Goal: Check status: Check status

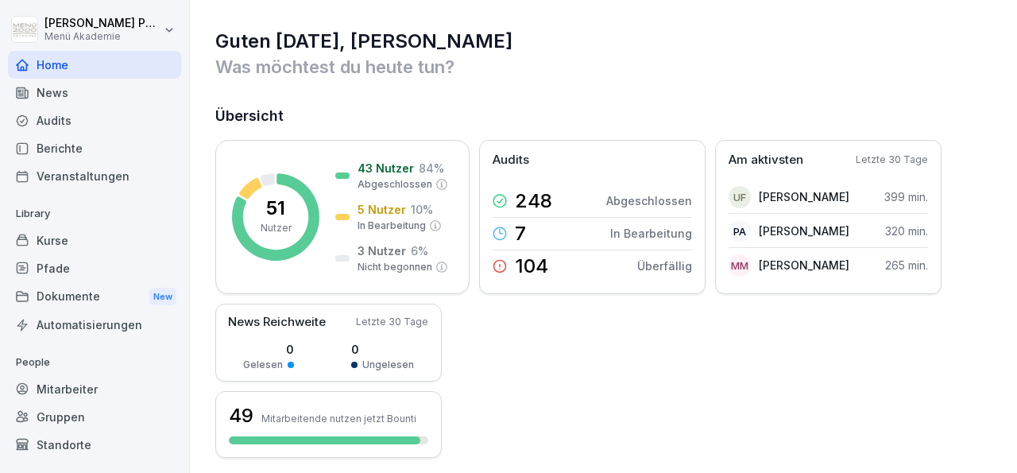
click at [74, 385] on div "Mitarbeiter" at bounding box center [94, 389] width 173 height 28
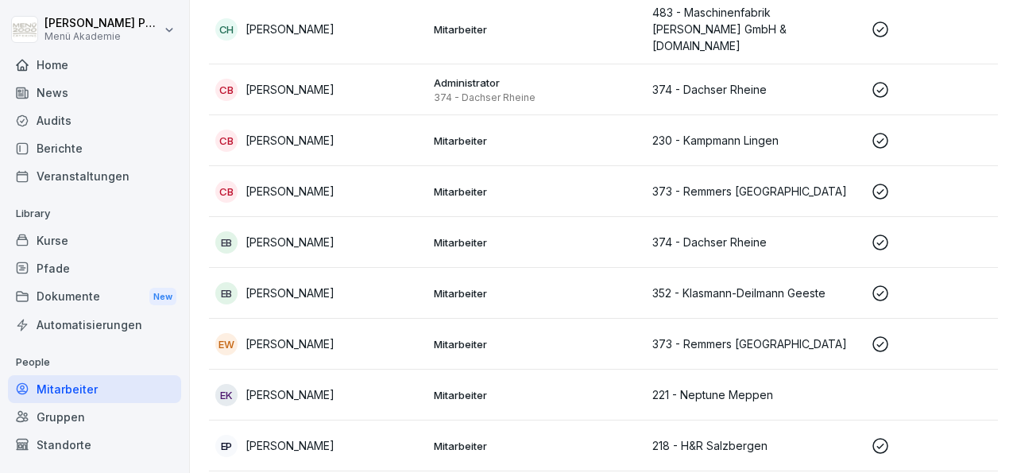
scroll to position [721, 0]
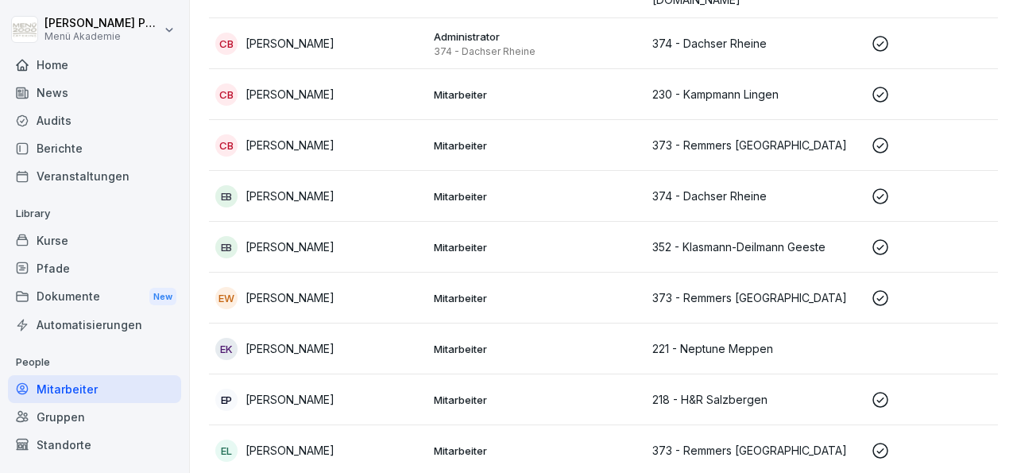
click at [334, 391] on p "[PERSON_NAME]" at bounding box center [289, 399] width 89 height 17
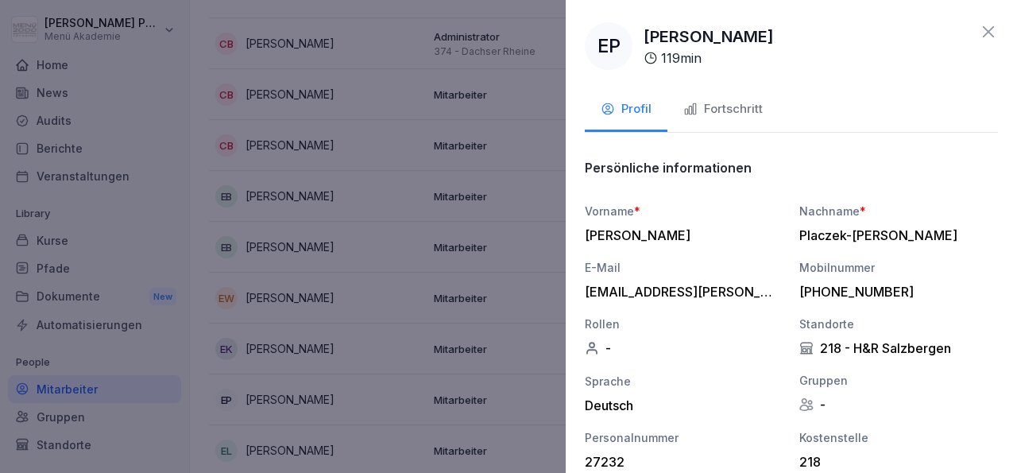
click at [720, 106] on div "Fortschritt" at bounding box center [722, 109] width 79 height 18
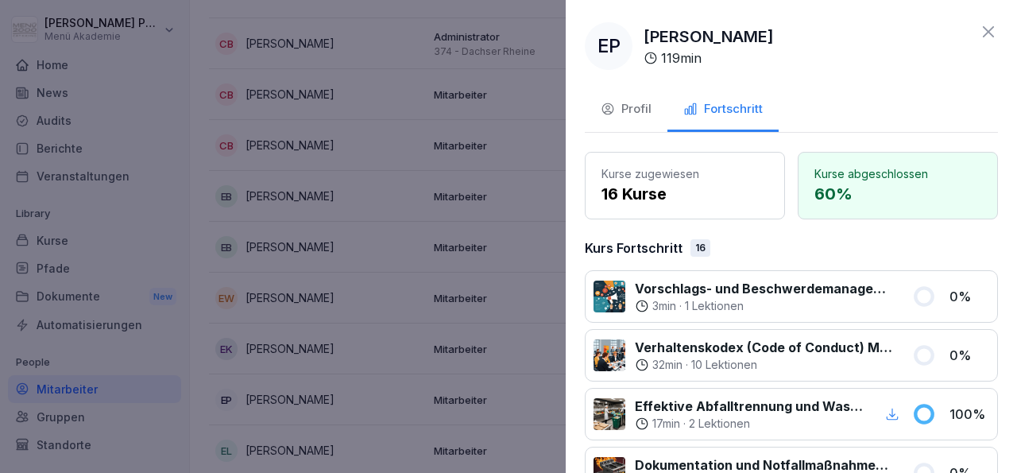
click at [979, 27] on icon at bounding box center [988, 31] width 19 height 19
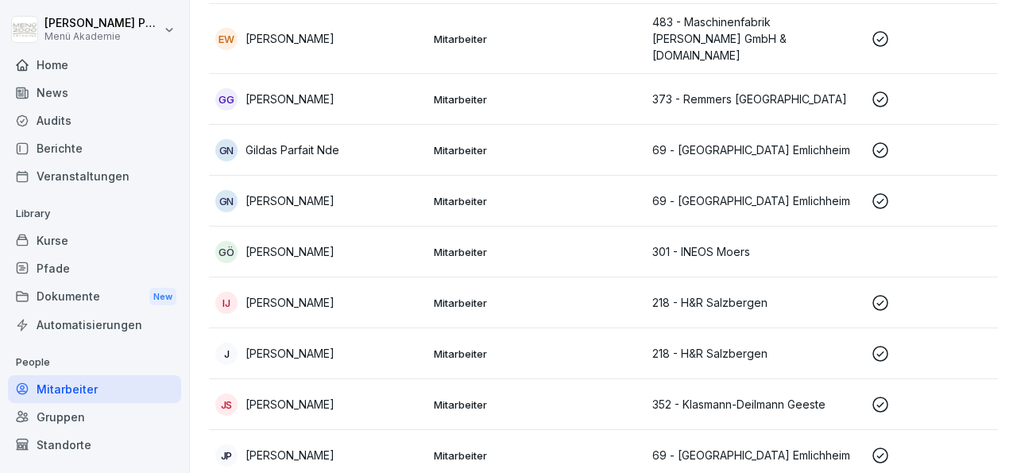
scroll to position [1228, 0]
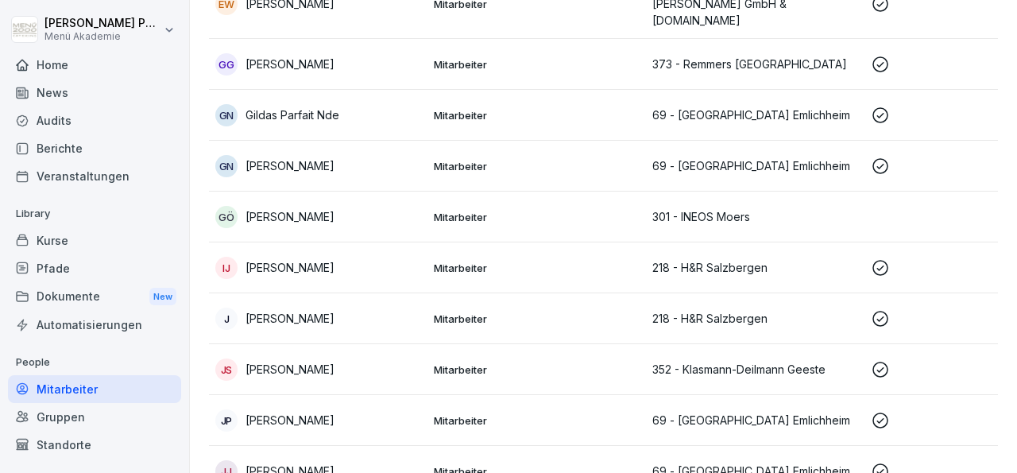
click at [325, 106] on p "Gildas Parfait Nde" at bounding box center [292, 114] width 94 height 17
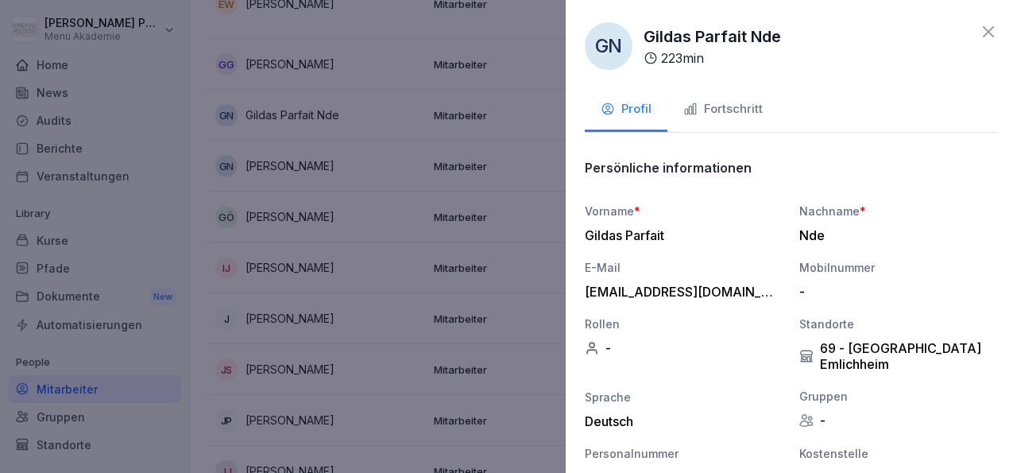
click at [748, 110] on div "Fortschritt" at bounding box center [722, 109] width 79 height 18
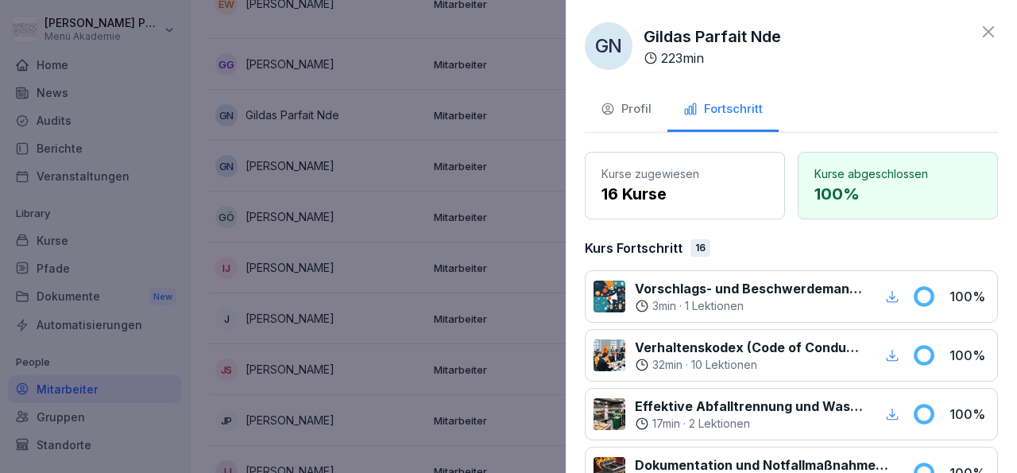
click at [979, 30] on icon at bounding box center [988, 31] width 19 height 19
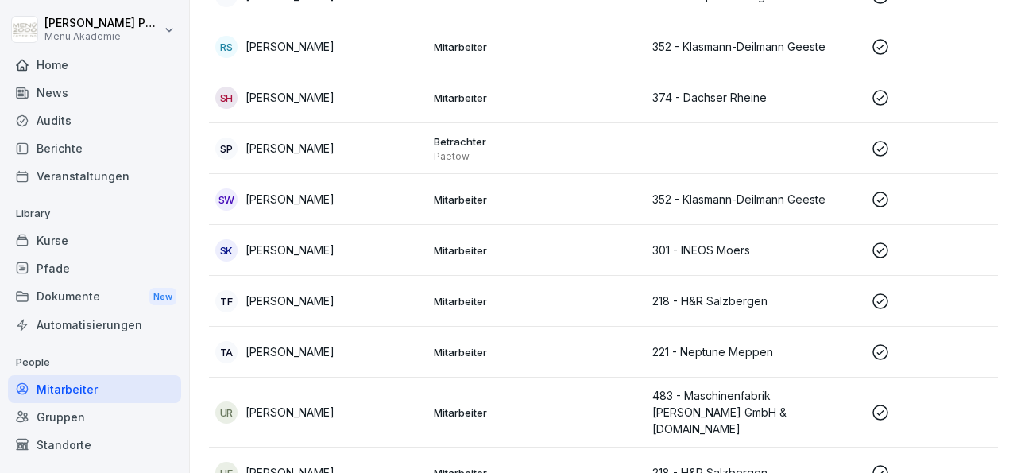
scroll to position [2351, 0]
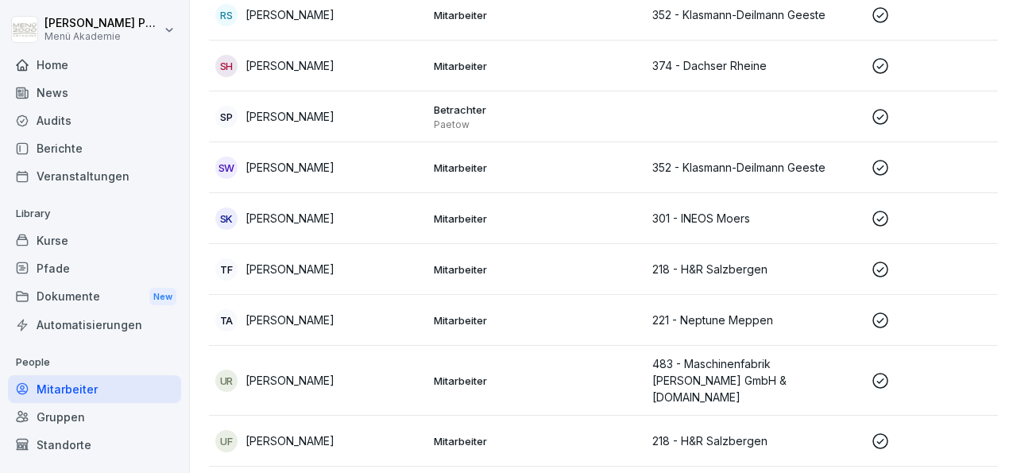
click at [334, 261] on p "[PERSON_NAME]" at bounding box center [289, 269] width 89 height 17
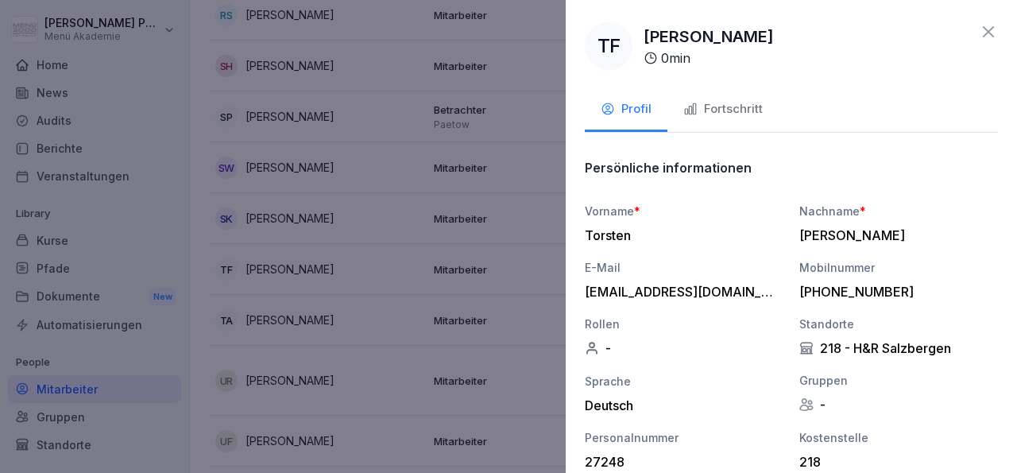
click at [728, 111] on div "Fortschritt" at bounding box center [722, 109] width 79 height 18
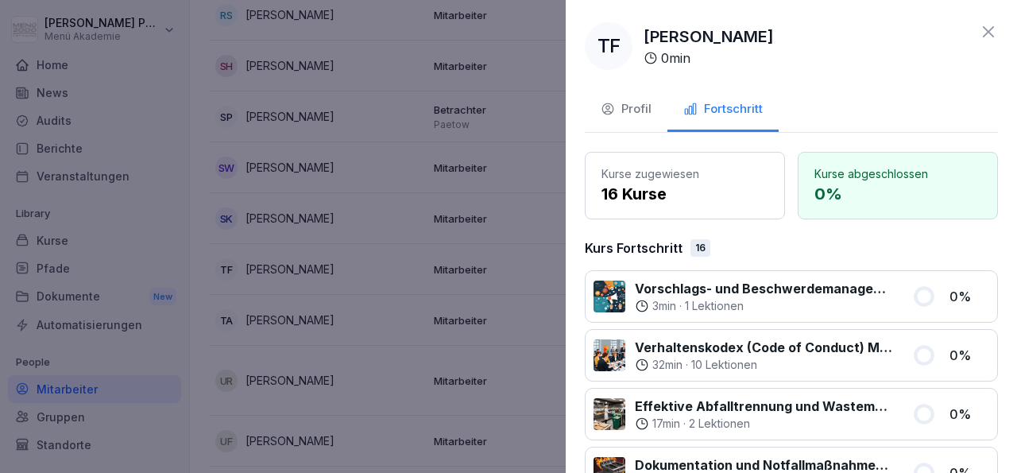
click at [979, 34] on icon at bounding box center [988, 31] width 19 height 19
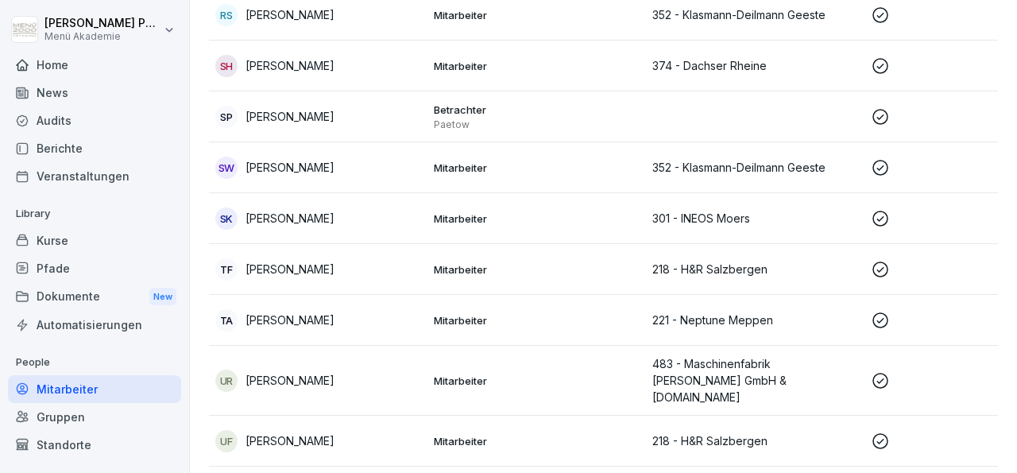
click at [326, 210] on p "[PERSON_NAME]" at bounding box center [289, 218] width 89 height 17
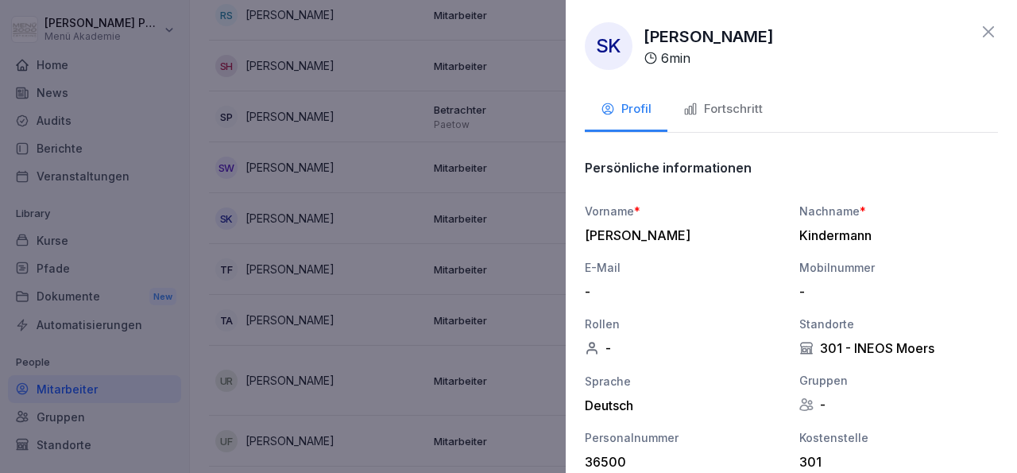
click at [708, 112] on div "Fortschritt" at bounding box center [722, 109] width 79 height 18
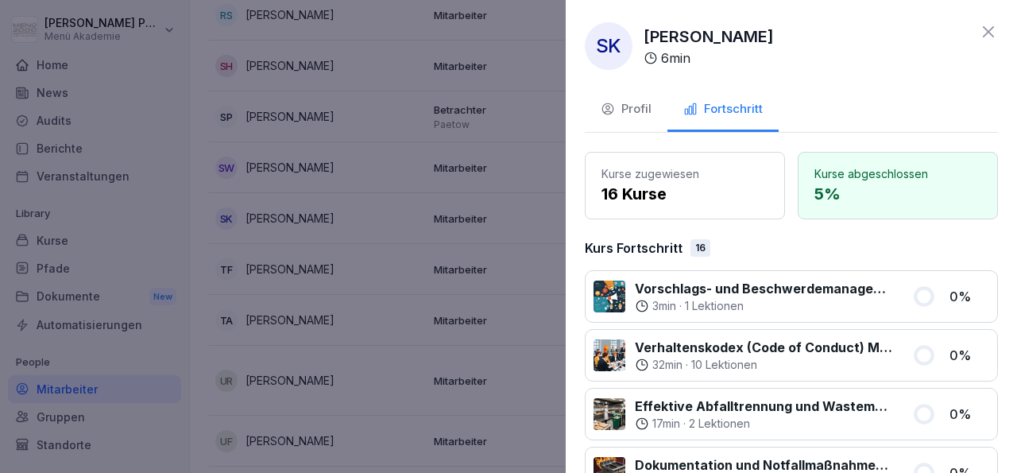
click at [979, 29] on icon at bounding box center [988, 31] width 19 height 19
